Goal: Navigation & Orientation: Find specific page/section

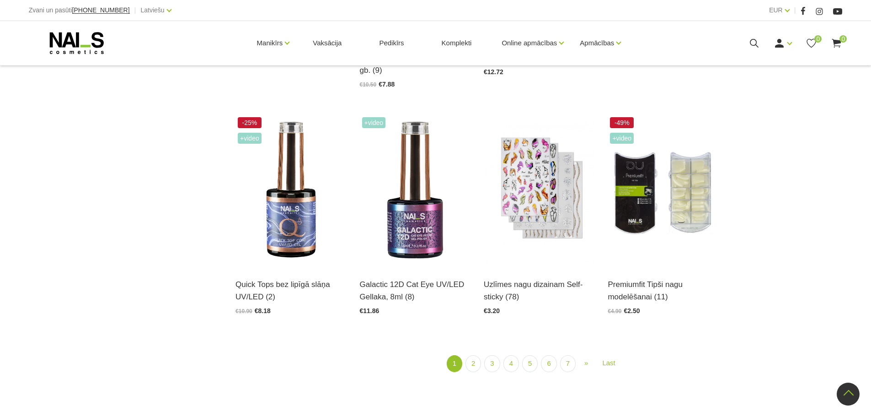
scroll to position [1098, 0]
click at [473, 366] on link "2" at bounding box center [474, 363] width 16 height 17
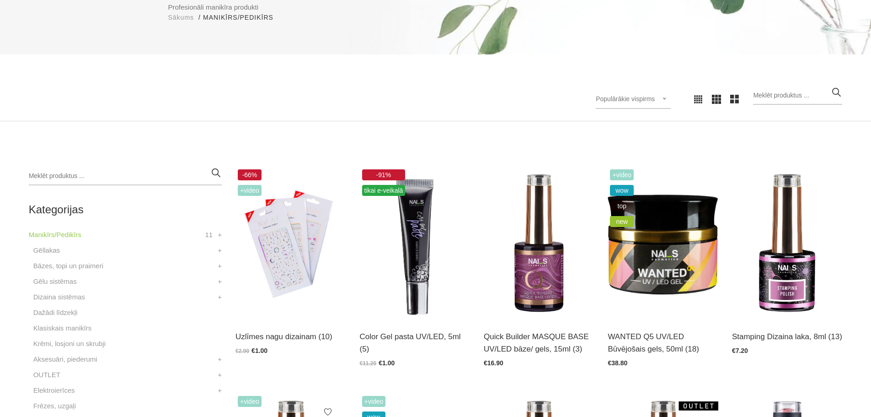
scroll to position [198, 0]
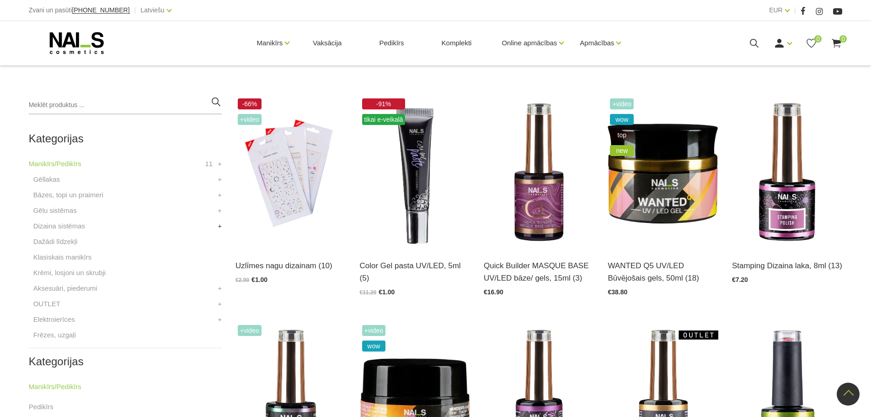
click at [221, 225] on link "+" at bounding box center [220, 225] width 4 height 11
click at [218, 241] on link "+" at bounding box center [220, 241] width 4 height 11
click at [83, 260] on link "Aerogrāfs, detaļas" at bounding box center [71, 257] width 56 height 11
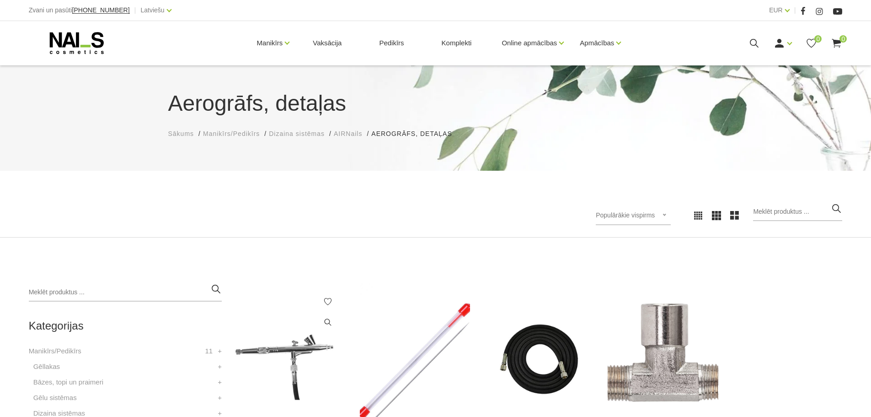
scroll to position [183, 0]
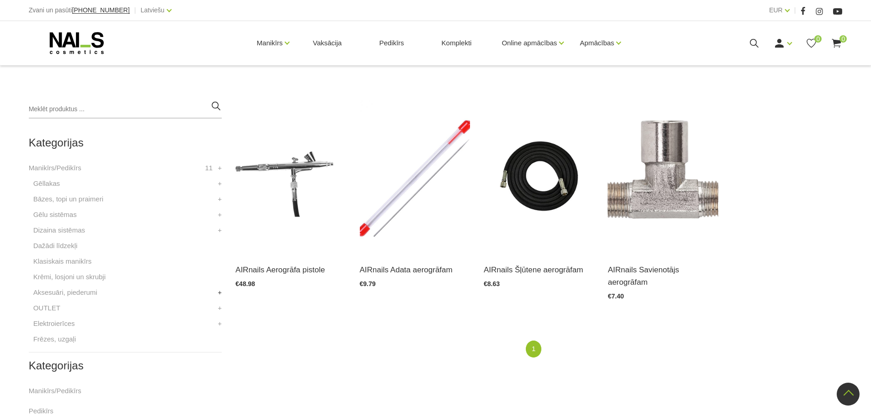
click at [218, 291] on link "+" at bounding box center [220, 292] width 4 height 11
click at [220, 324] on link "+" at bounding box center [220, 323] width 4 height 11
click at [220, 228] on link "+" at bounding box center [220, 230] width 4 height 11
click at [51, 277] on link "Krāsas" at bounding box center [53, 276] width 21 height 11
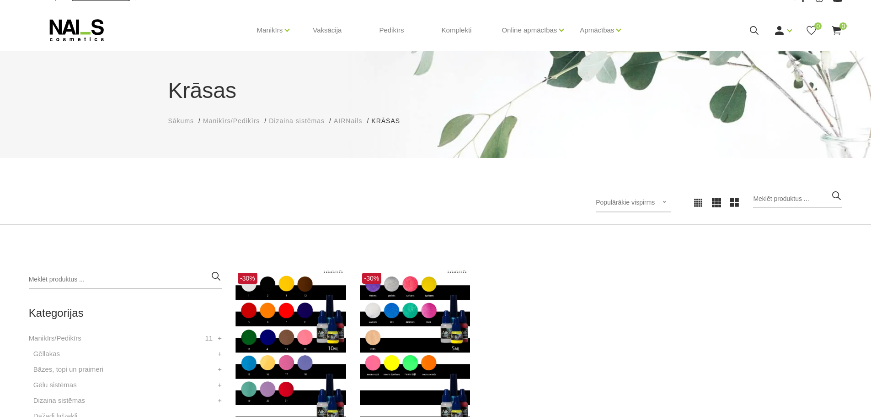
scroll to position [229, 0]
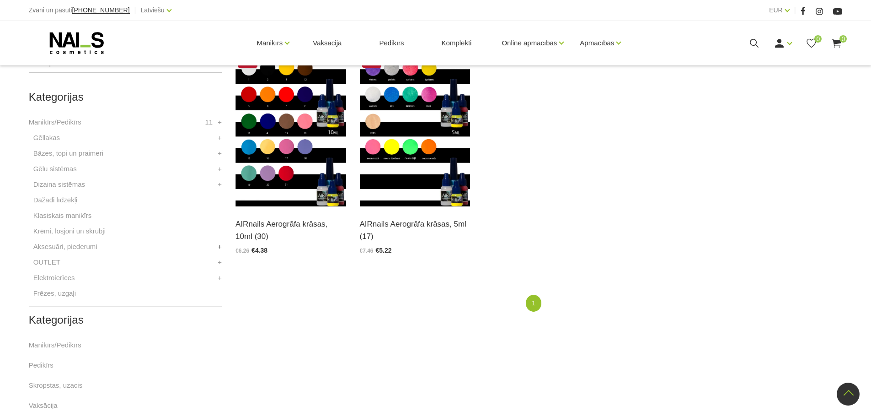
click at [220, 243] on link "+" at bounding box center [220, 246] width 4 height 11
click at [218, 183] on link "+" at bounding box center [220, 184] width 4 height 11
click at [60, 251] on link "Piederumi" at bounding box center [58, 246] width 31 height 11
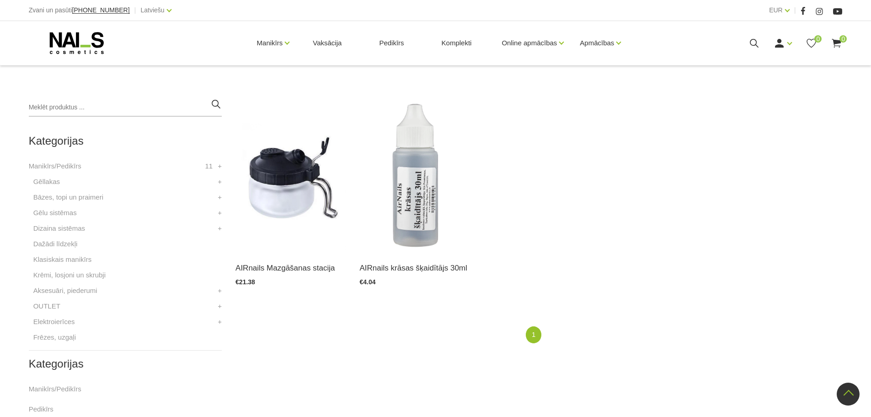
scroll to position [183, 0]
click at [219, 227] on link "+" at bounding box center [220, 230] width 4 height 11
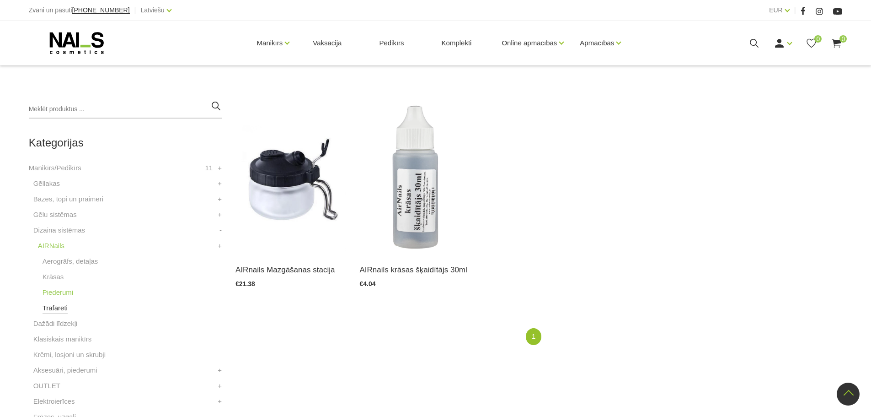
click at [47, 310] on link "Trafareti" at bounding box center [55, 307] width 25 height 11
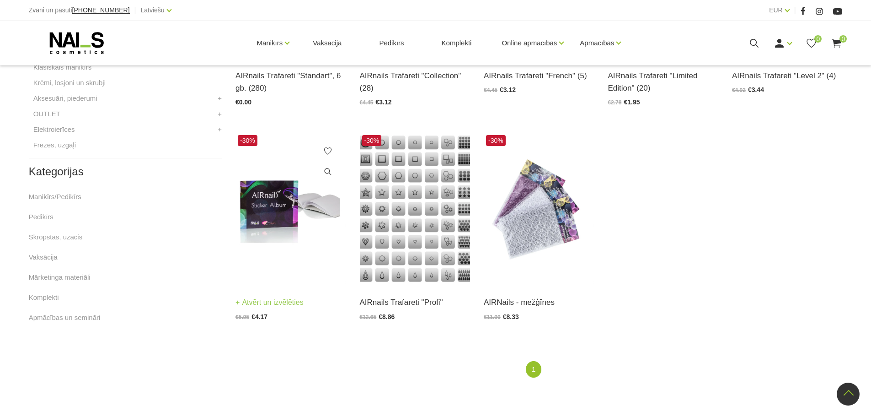
scroll to position [457, 0]
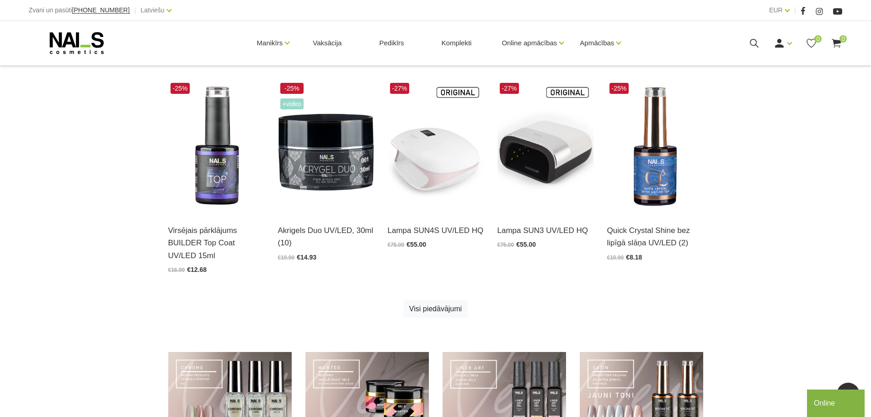
scroll to position [503, 0]
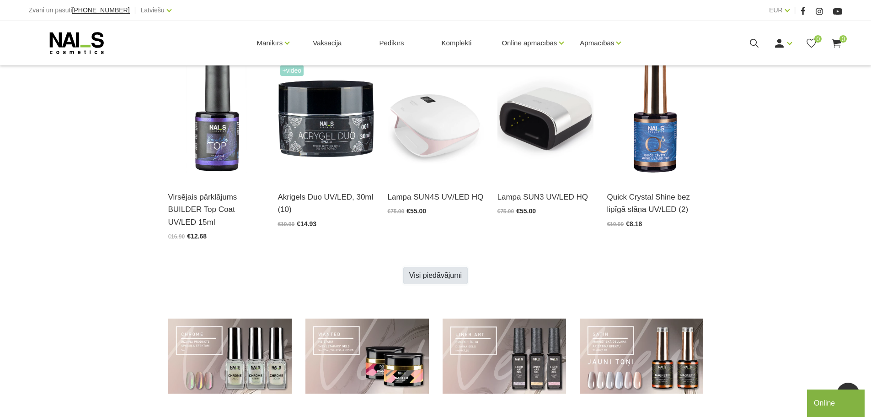
click at [433, 273] on link "Visi piedāvājumi" at bounding box center [435, 275] width 64 height 17
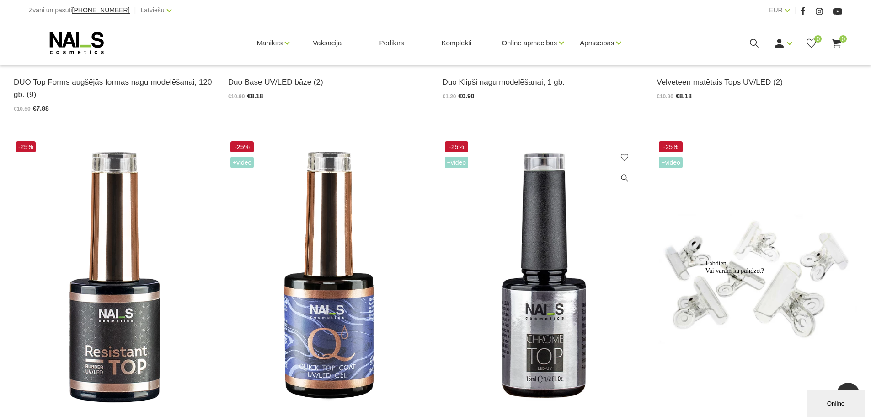
scroll to position [1280, 0]
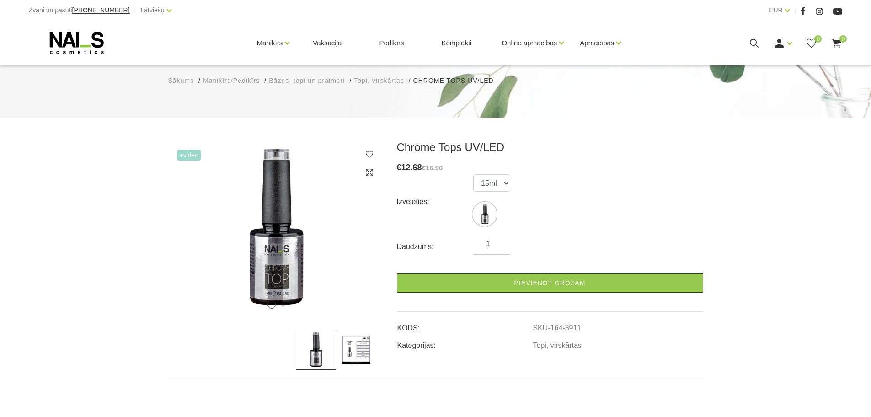
scroll to position [137, 0]
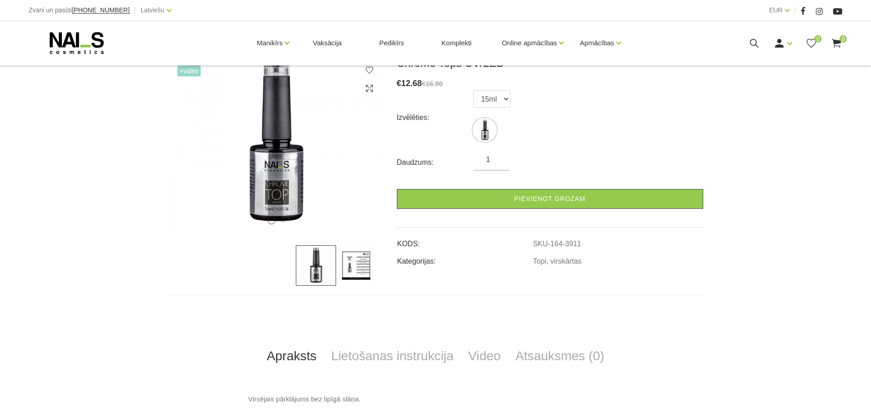
click at [338, 266] on img at bounding box center [356, 265] width 40 height 40
